Goal: Task Accomplishment & Management: Manage account settings

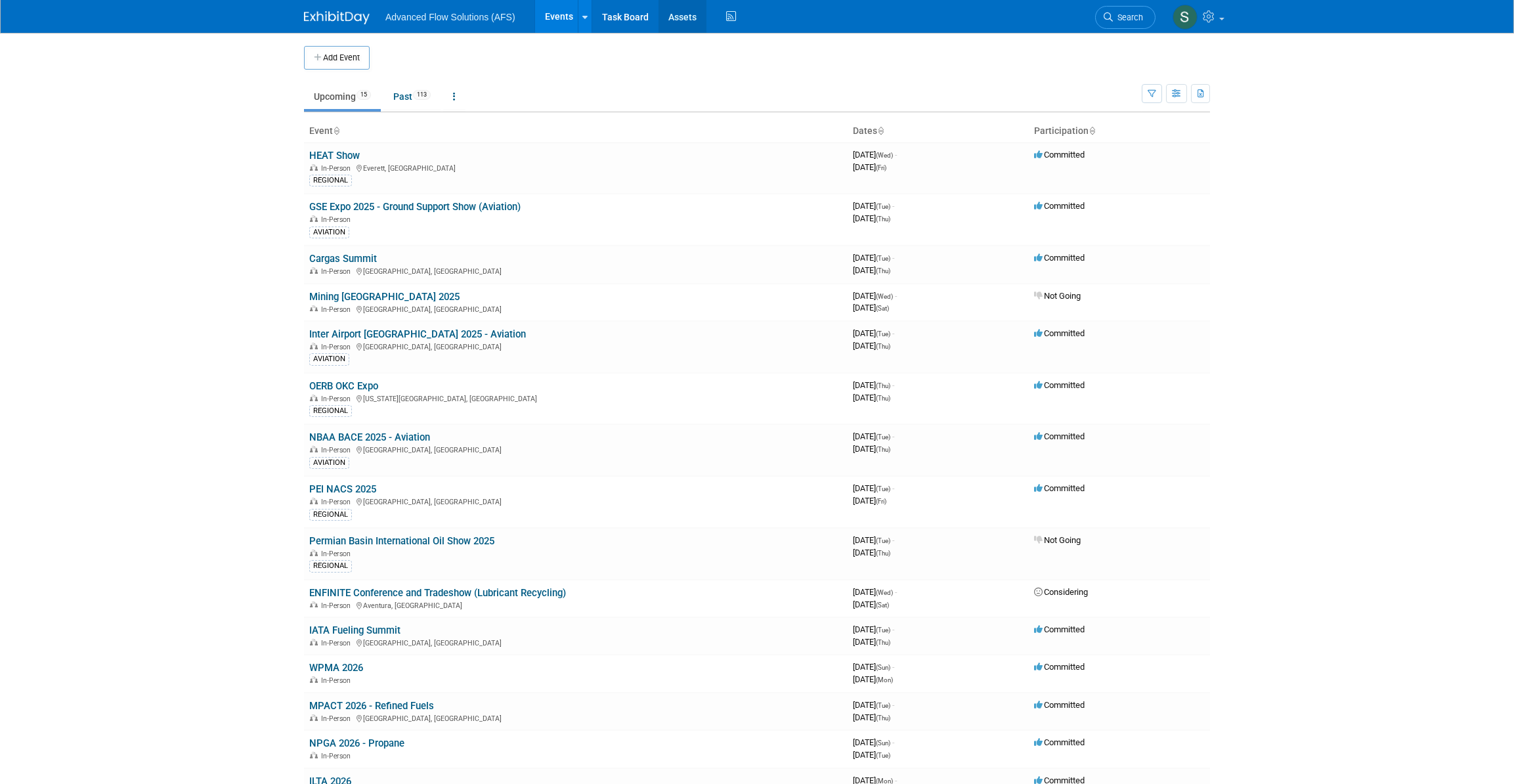
click at [683, 21] on link "Assets" at bounding box center [682, 16] width 48 height 33
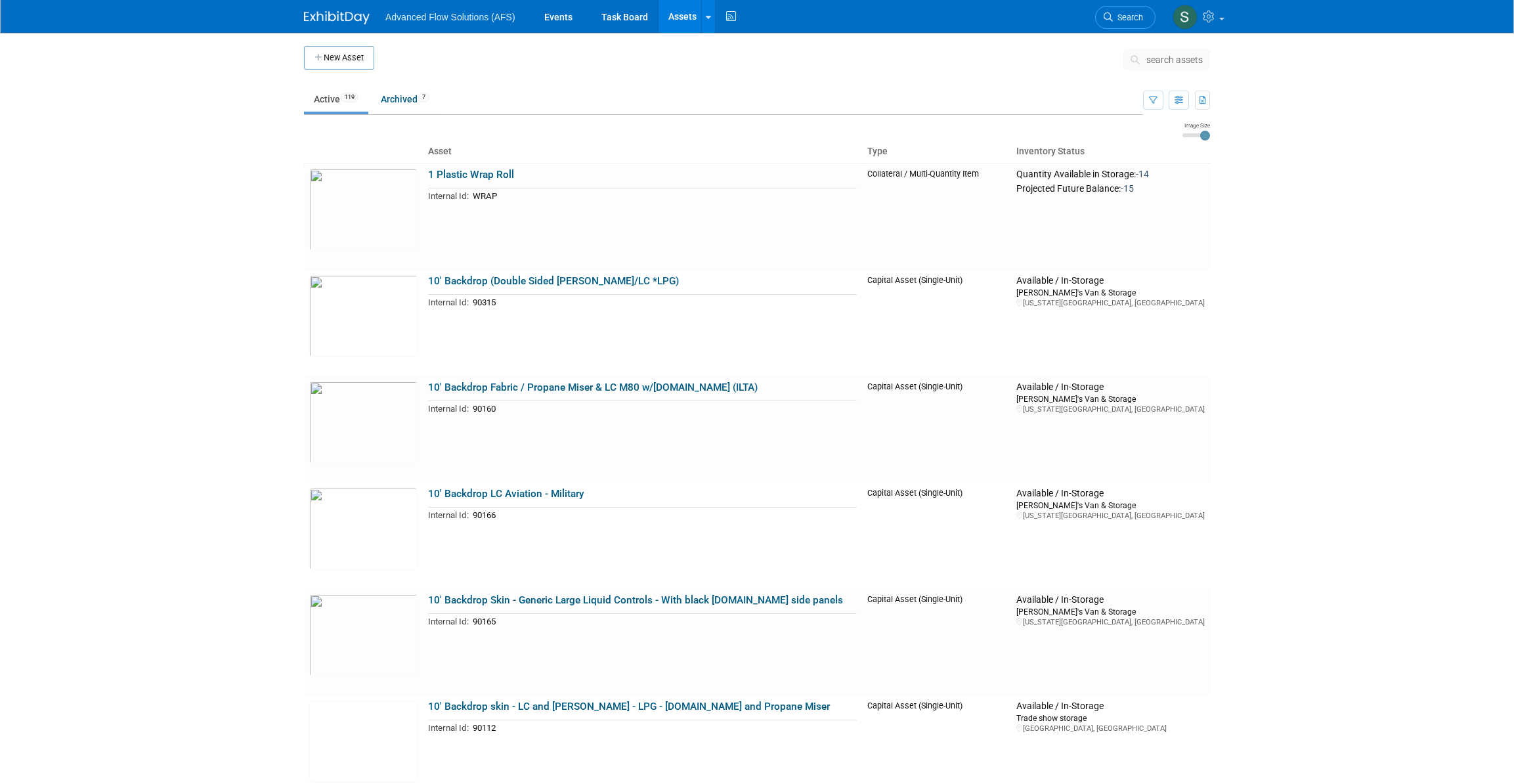
click at [347, 53] on button "New Asset" at bounding box center [338, 57] width 70 height 23
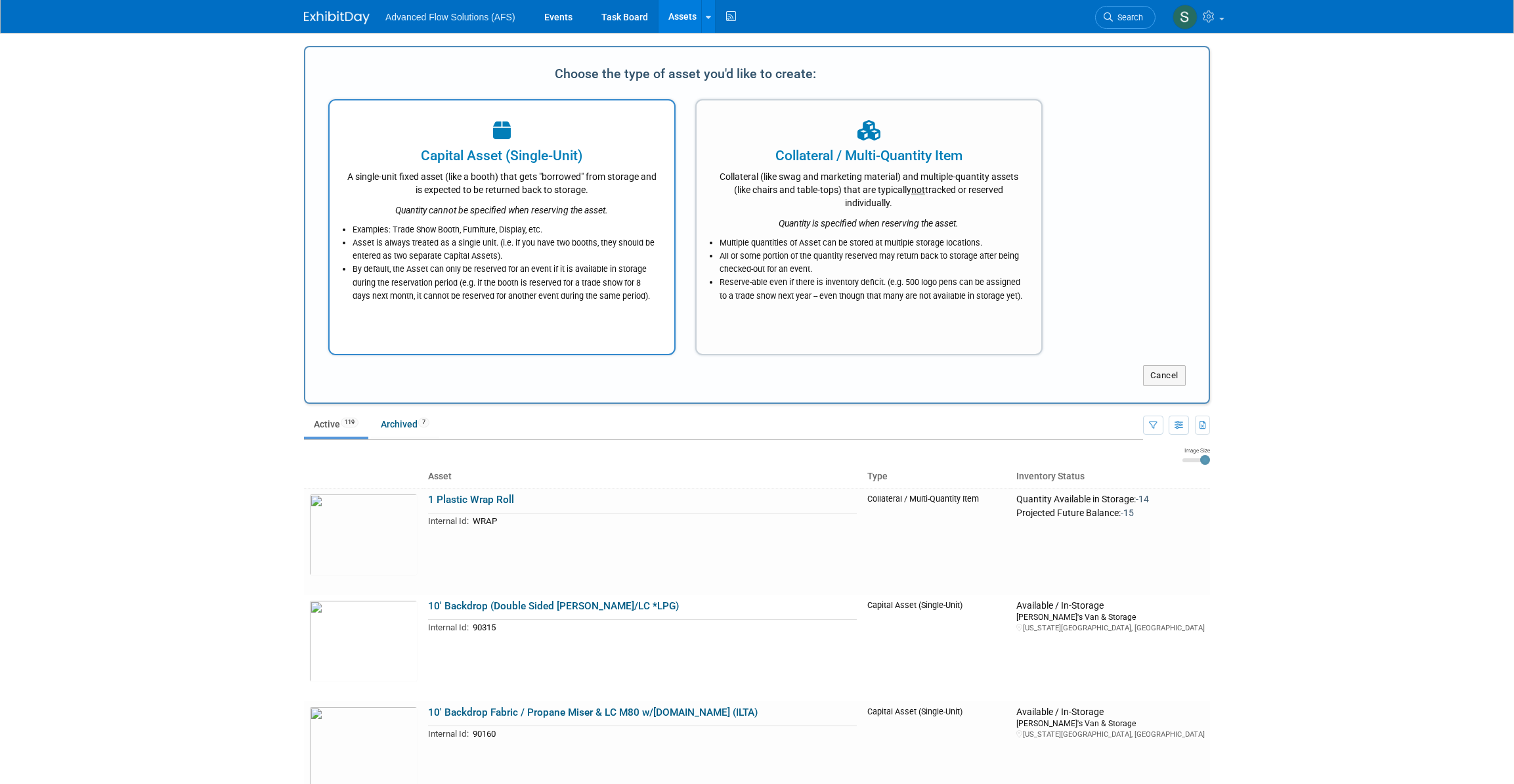
click at [497, 200] on div "Quantity cannot be specified when reserving the asset." at bounding box center [501, 207] width 312 height 21
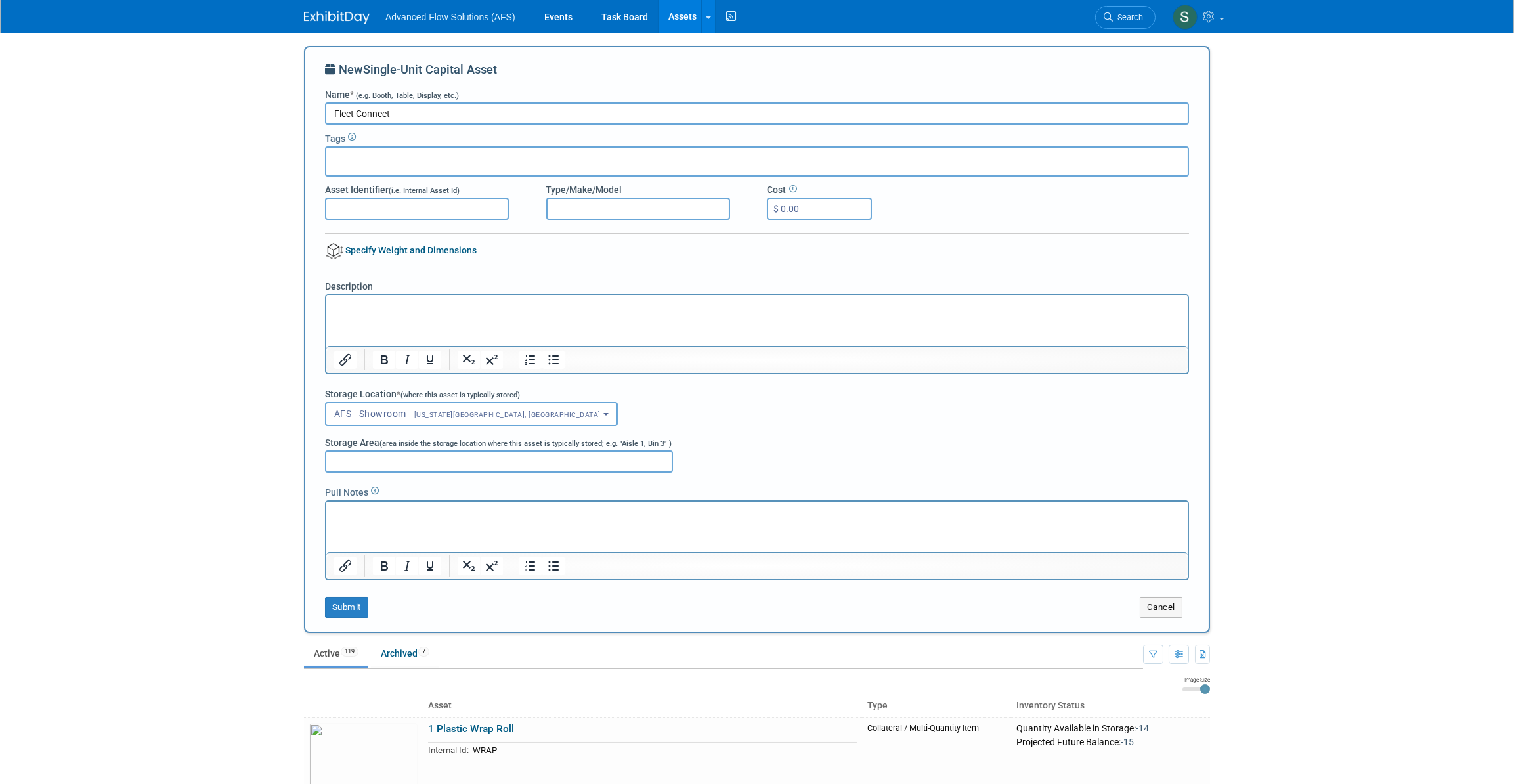
type input "Fleet Connect"
click at [1343, 260] on body "Advanced Flow Solutions (AFS) Events Task Board Assets New Asset Search Assets …" at bounding box center [757, 392] width 1514 height 784
click at [336, 16] on img at bounding box center [336, 18] width 66 height 13
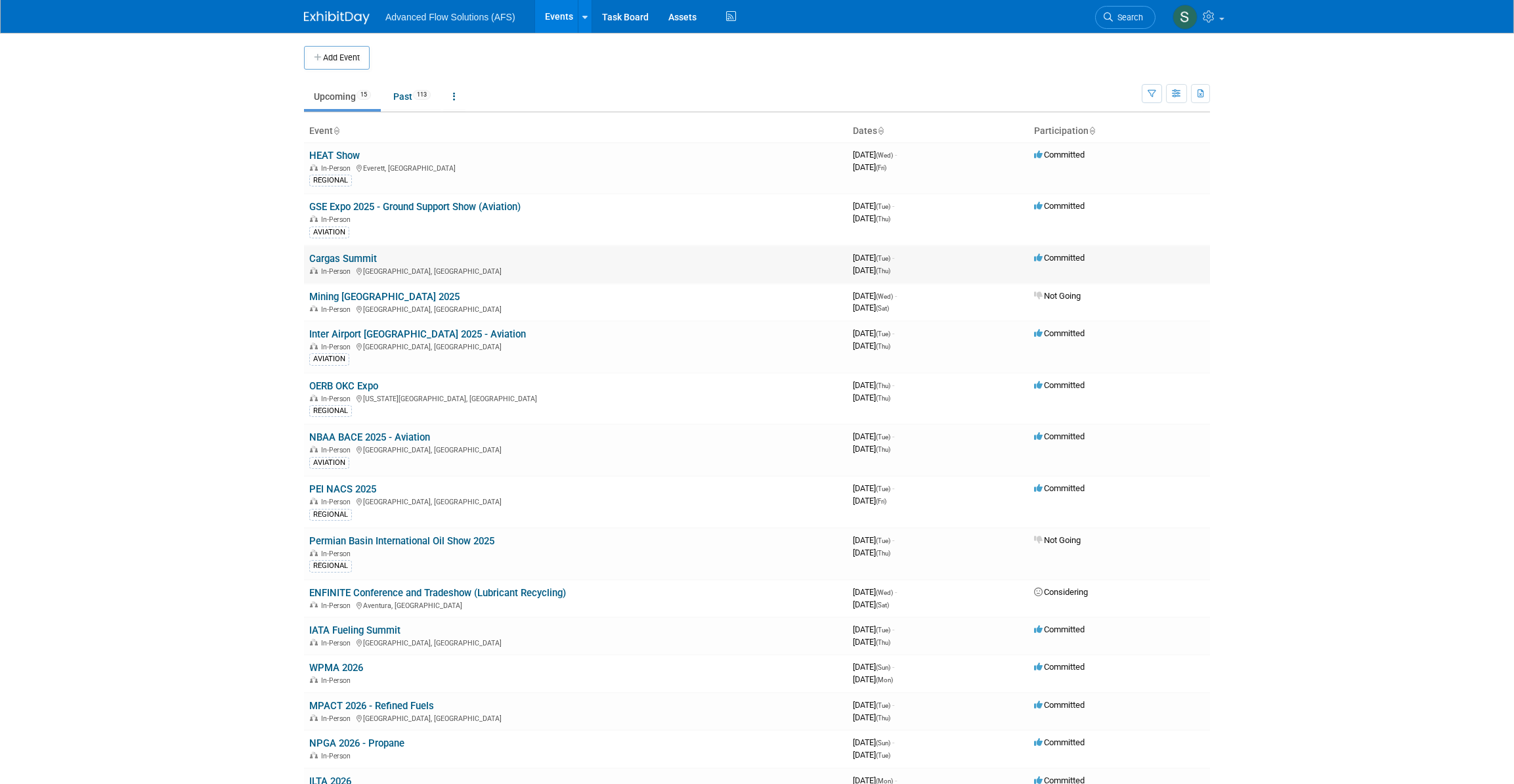
click at [334, 254] on link "Cargas Summit" at bounding box center [343, 259] width 67 height 12
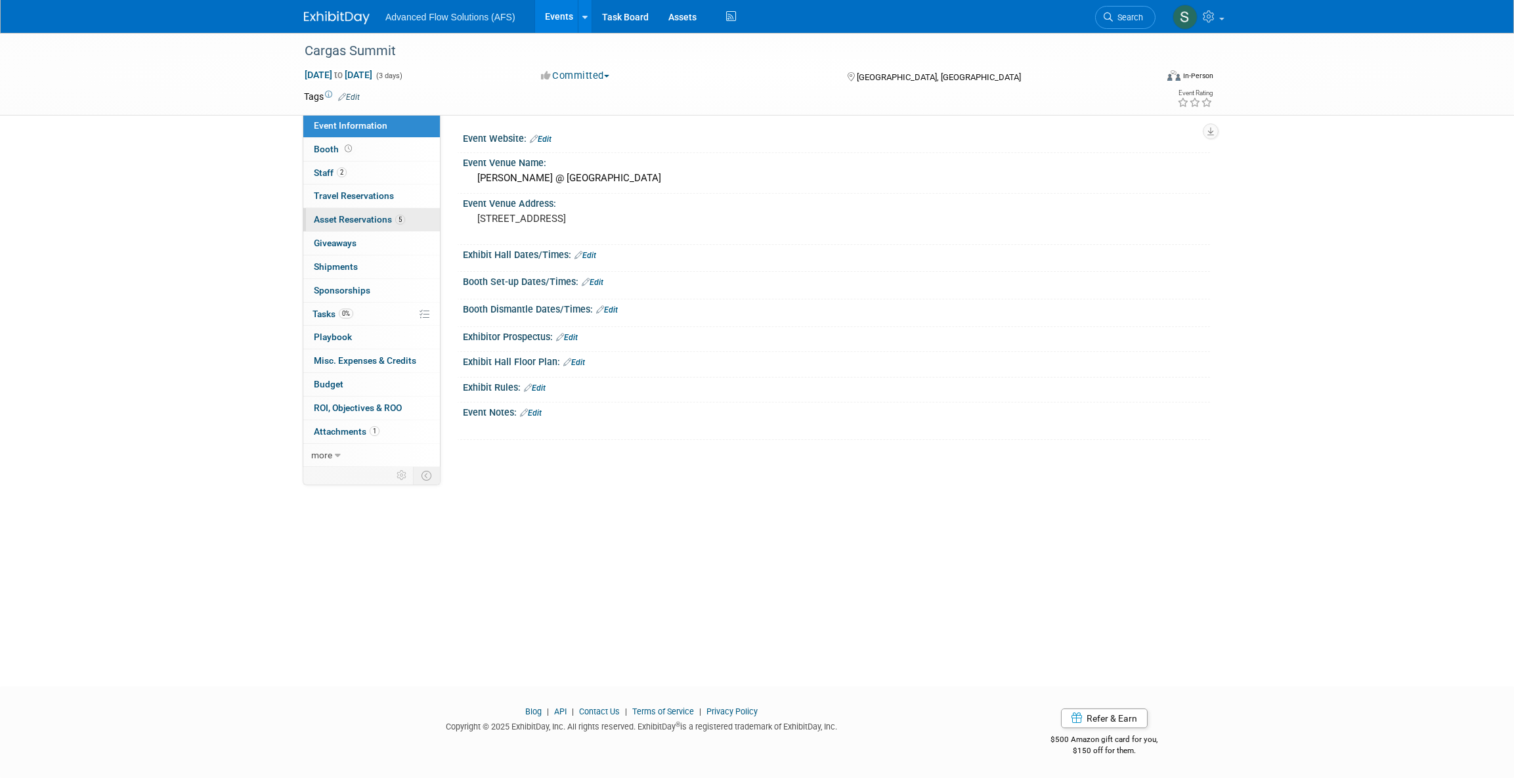
click at [347, 214] on span "Asset Reservations 5" at bounding box center [359, 218] width 91 height 10
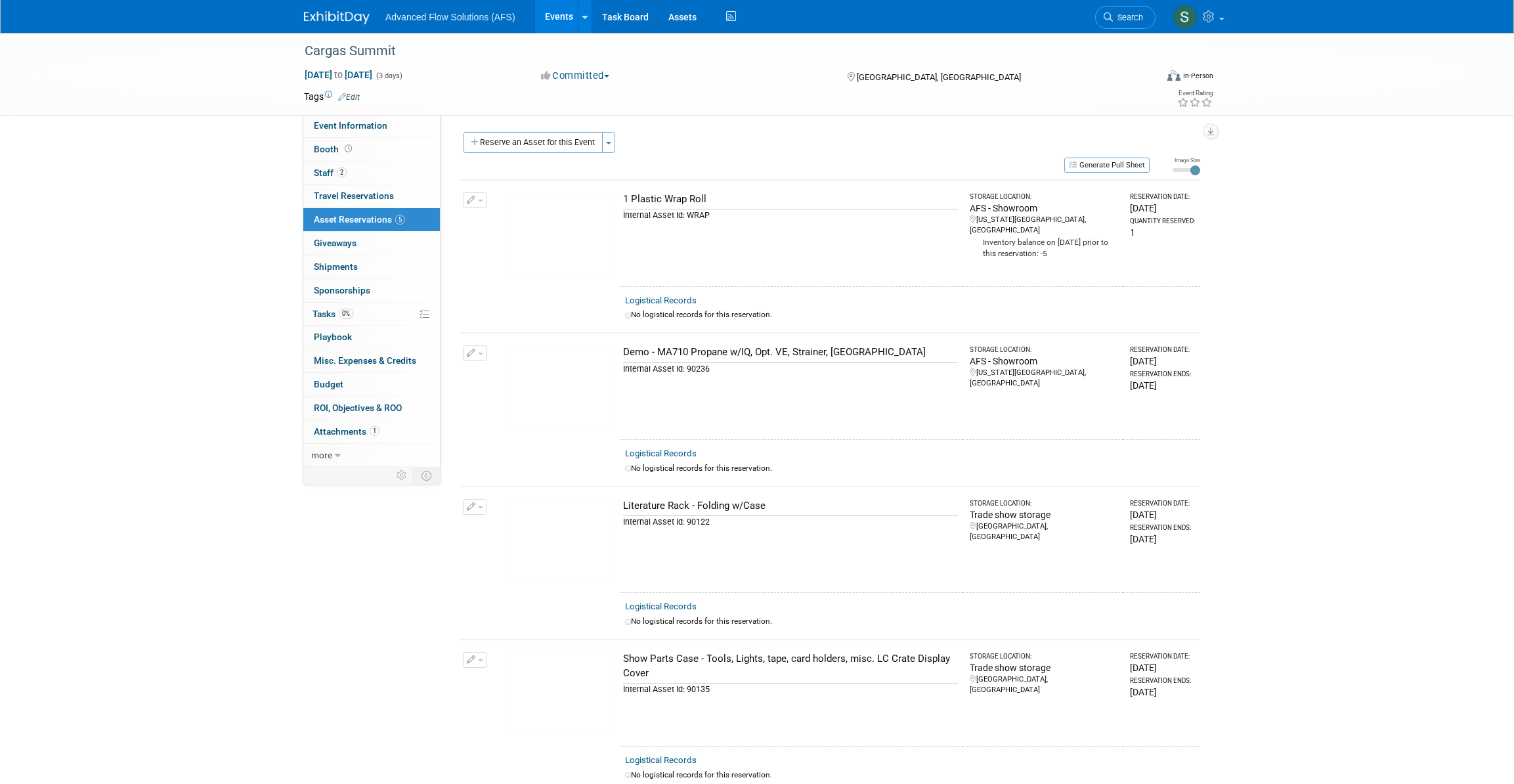
click at [474, 93] on td at bounding box center [709, 96] width 699 height 13
click at [690, 15] on link "Assets" at bounding box center [682, 16] width 48 height 33
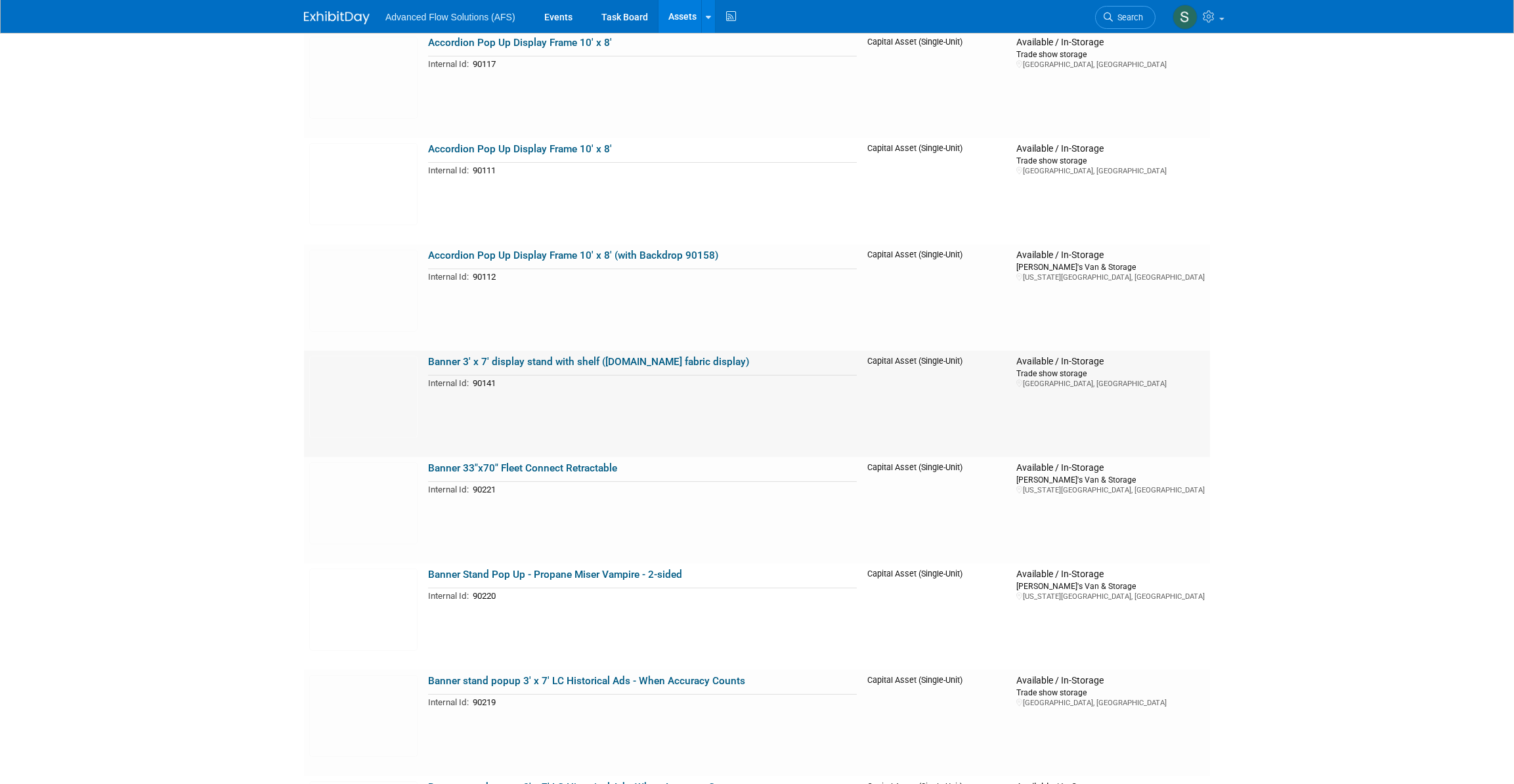
scroll to position [1850, 0]
